Goal: Information Seeking & Learning: Learn about a topic

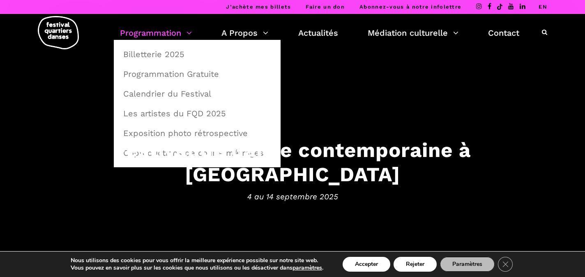
click at [133, 33] on link "Programmation" at bounding box center [156, 33] width 72 height 14
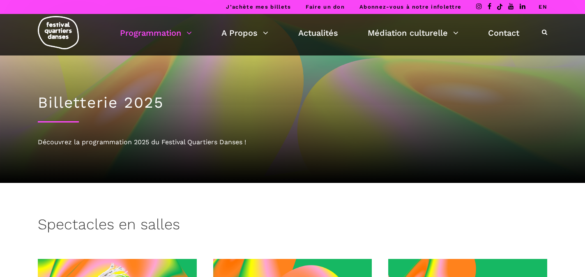
click at [133, 33] on link "Programmation" at bounding box center [156, 33] width 72 height 14
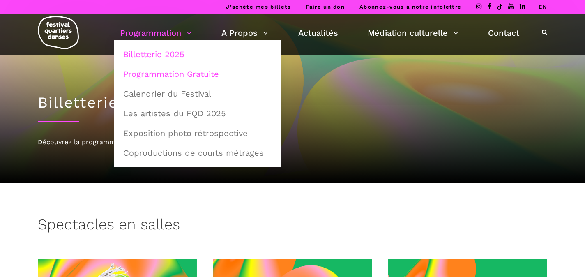
click at [137, 72] on link "Programmation Gratuite" at bounding box center [197, 74] width 158 height 19
